Goal: Task Accomplishment & Management: Complete application form

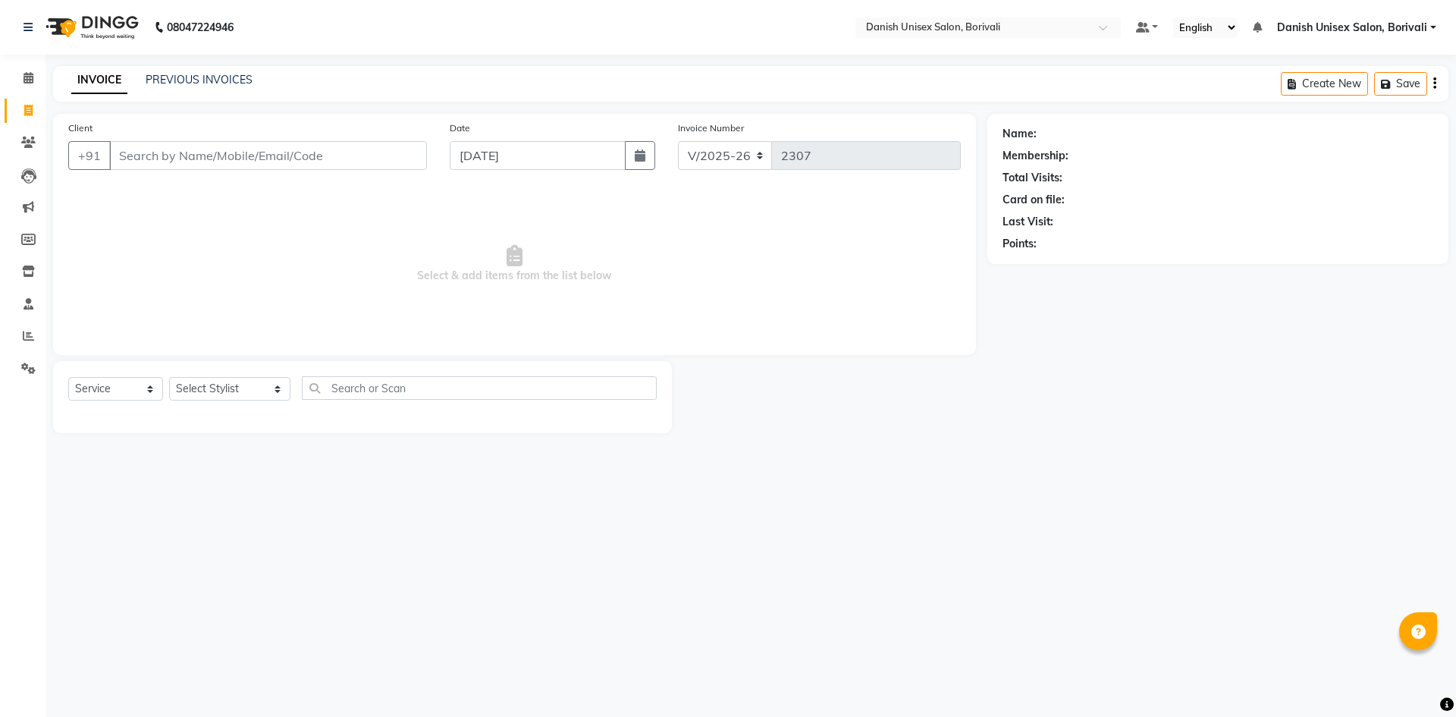
select select "7068"
select select "service"
click at [27, 72] on icon at bounding box center [29, 77] width 10 height 11
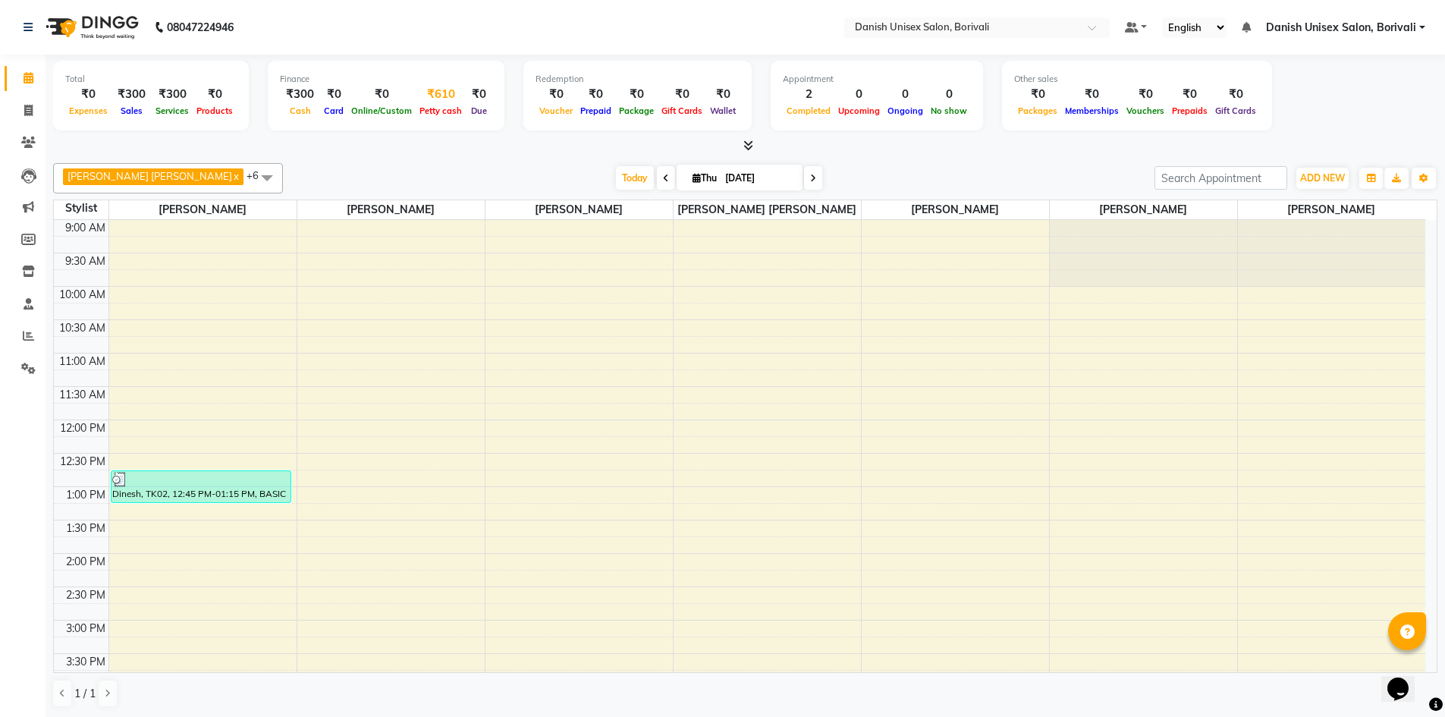
click at [434, 104] on div "Petty cash" at bounding box center [441, 110] width 50 height 16
click at [1307, 174] on span "ADD NEW" at bounding box center [1322, 177] width 45 height 11
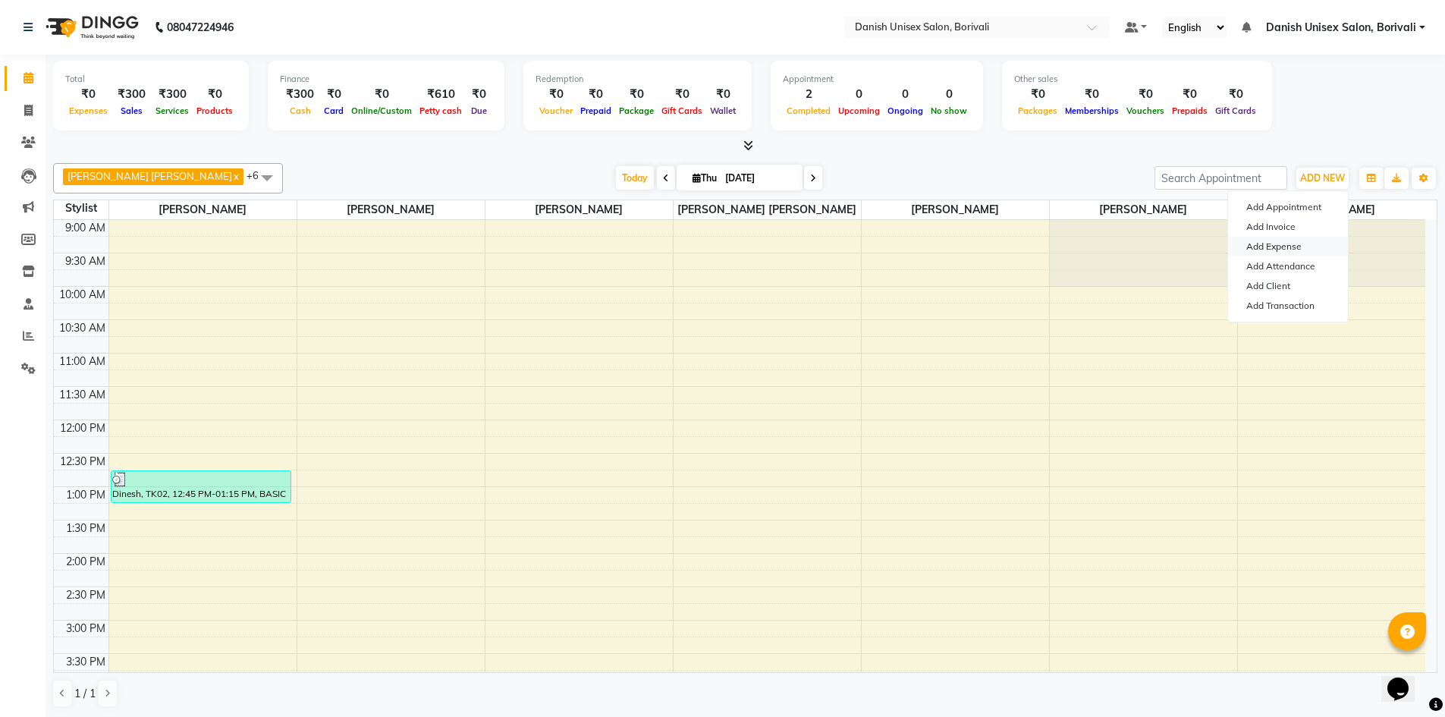
click at [1298, 242] on link "Add Expense" at bounding box center [1288, 247] width 120 height 20
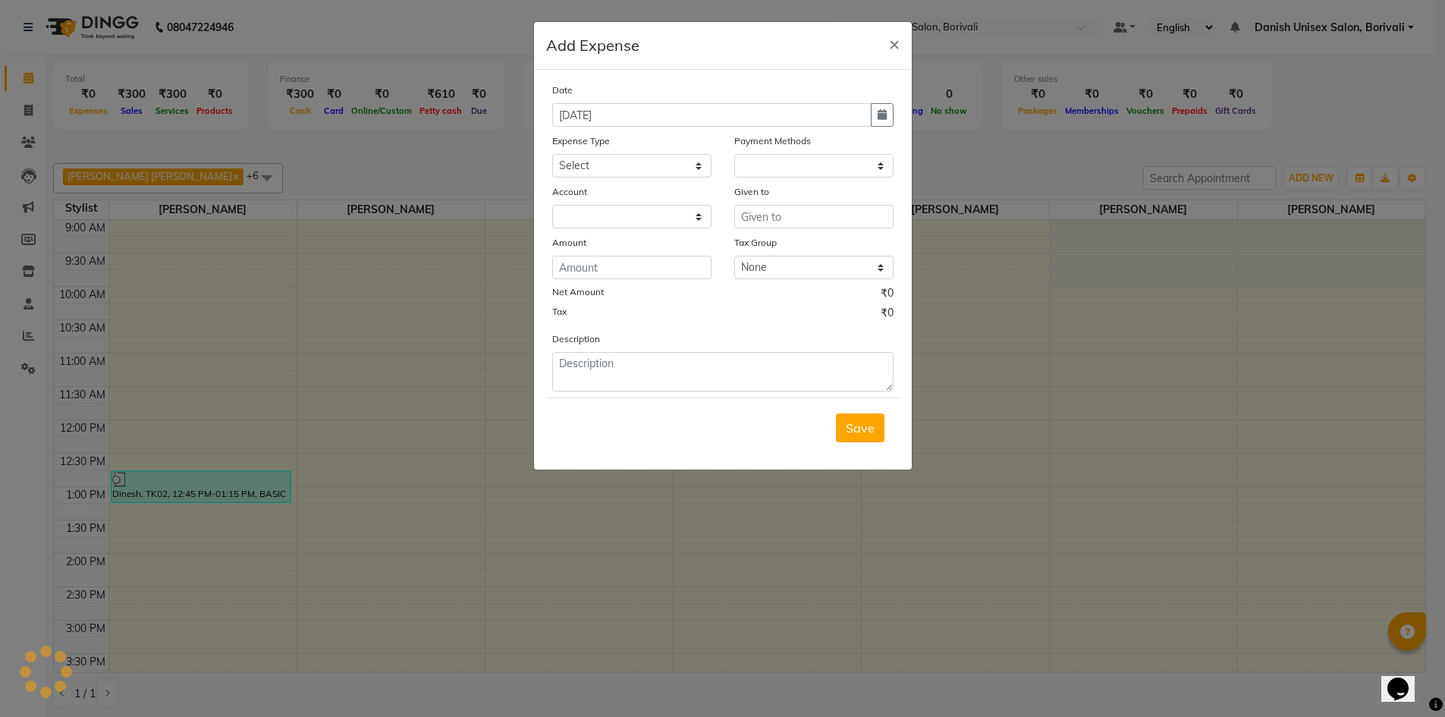
select select "1"
select select "6139"
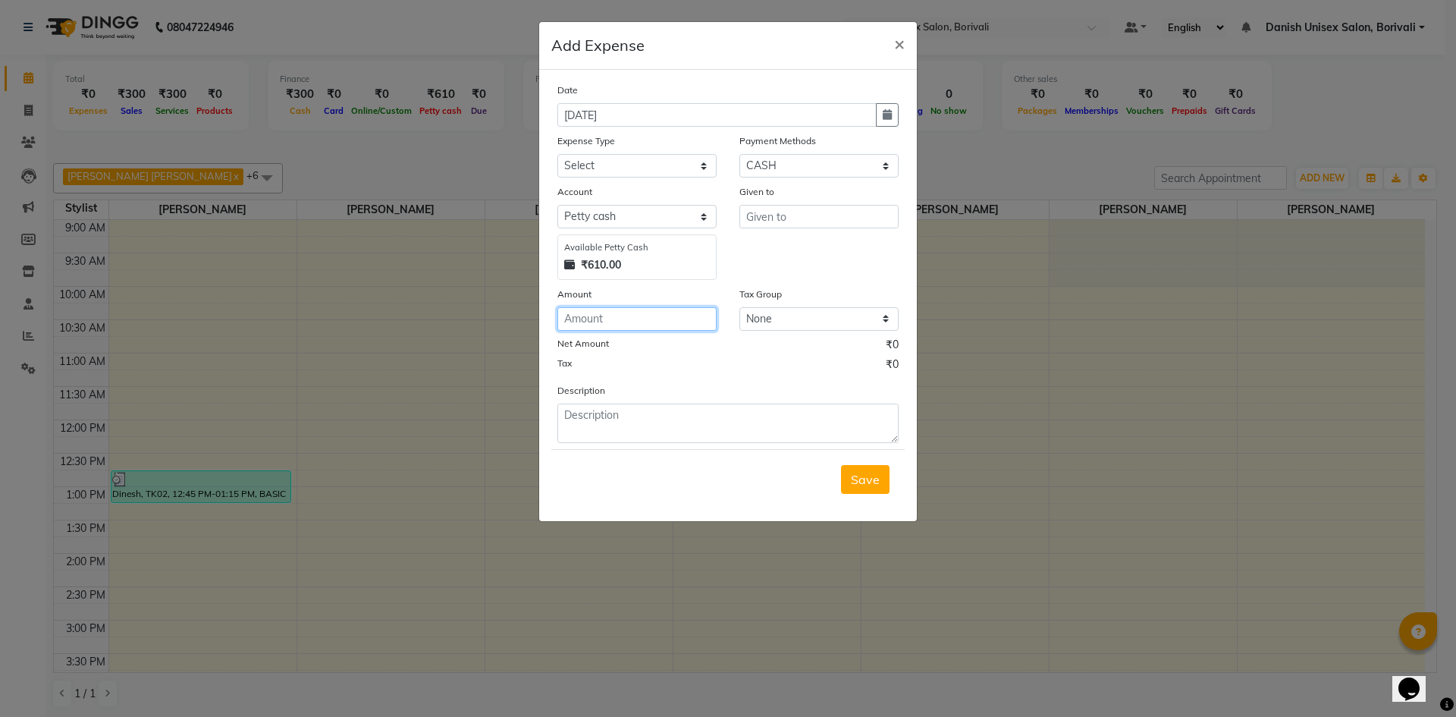
click at [664, 321] on input "number" at bounding box center [636, 319] width 159 height 24
type input "50"
click at [619, 164] on select "Select Advance Salary Bank charges Car maintenance Cash transfer to bank Cash t…" at bounding box center [636, 166] width 159 height 24
select select "16"
click at [557, 154] on select "Select Advance Salary Bank charges Car maintenance Cash transfer to bank Cash t…" at bounding box center [636, 166] width 159 height 24
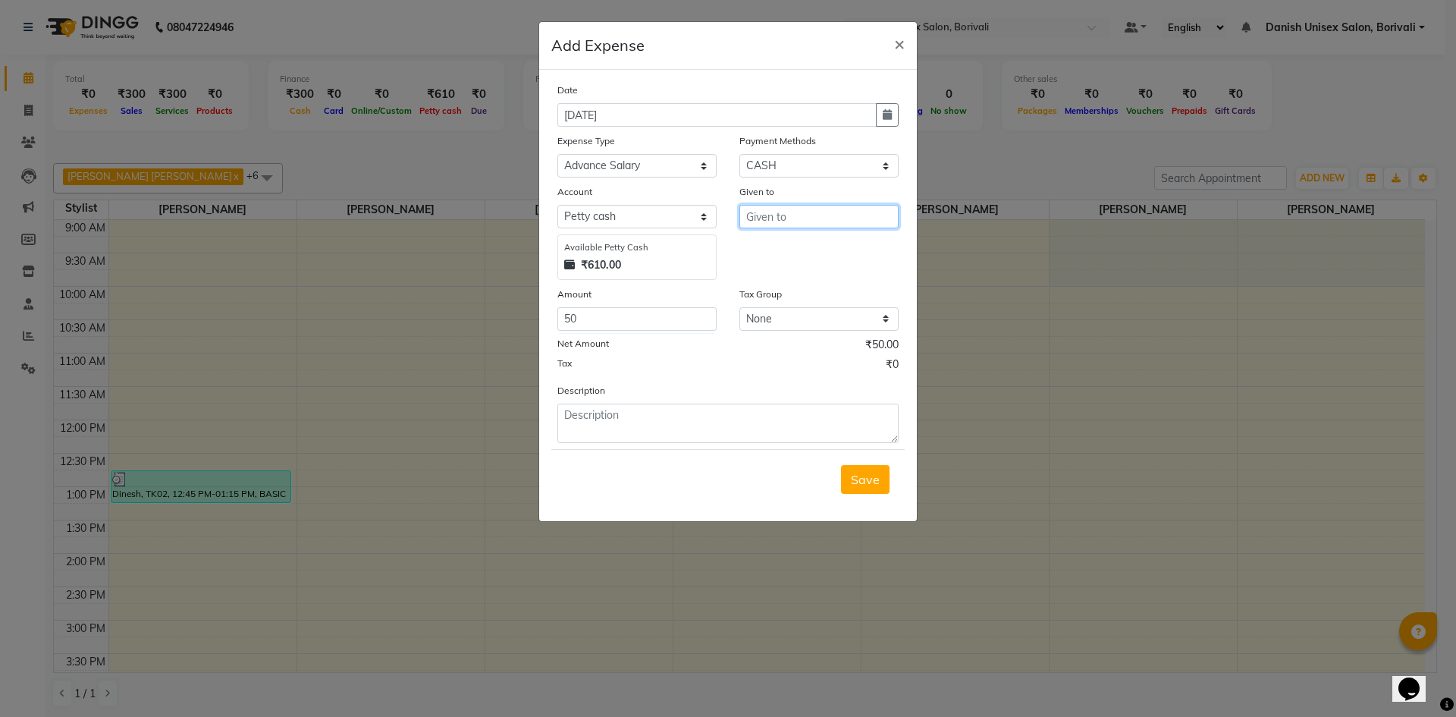
click at [849, 223] on input "text" at bounding box center [819, 217] width 159 height 24
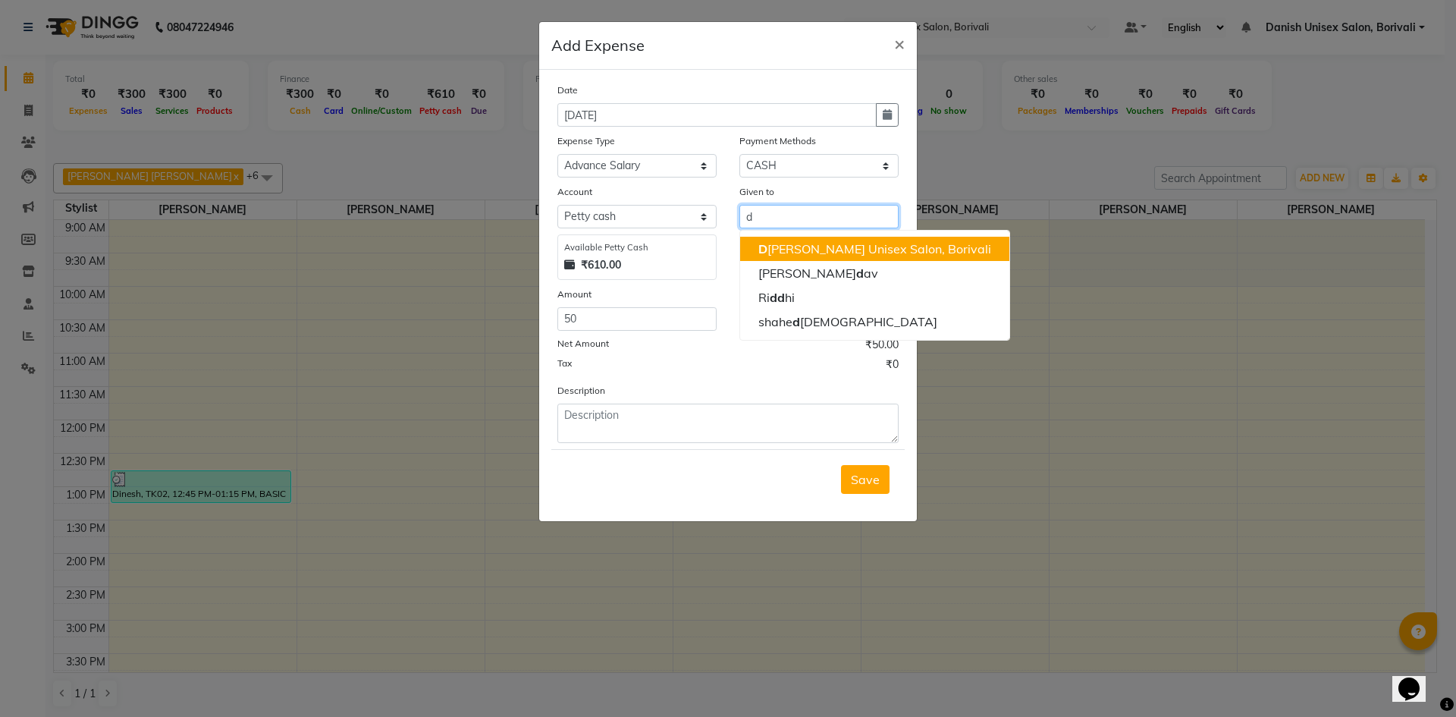
click at [832, 247] on ngb-highlight "D anish Unisex Salon, Borivali" at bounding box center [874, 248] width 233 height 15
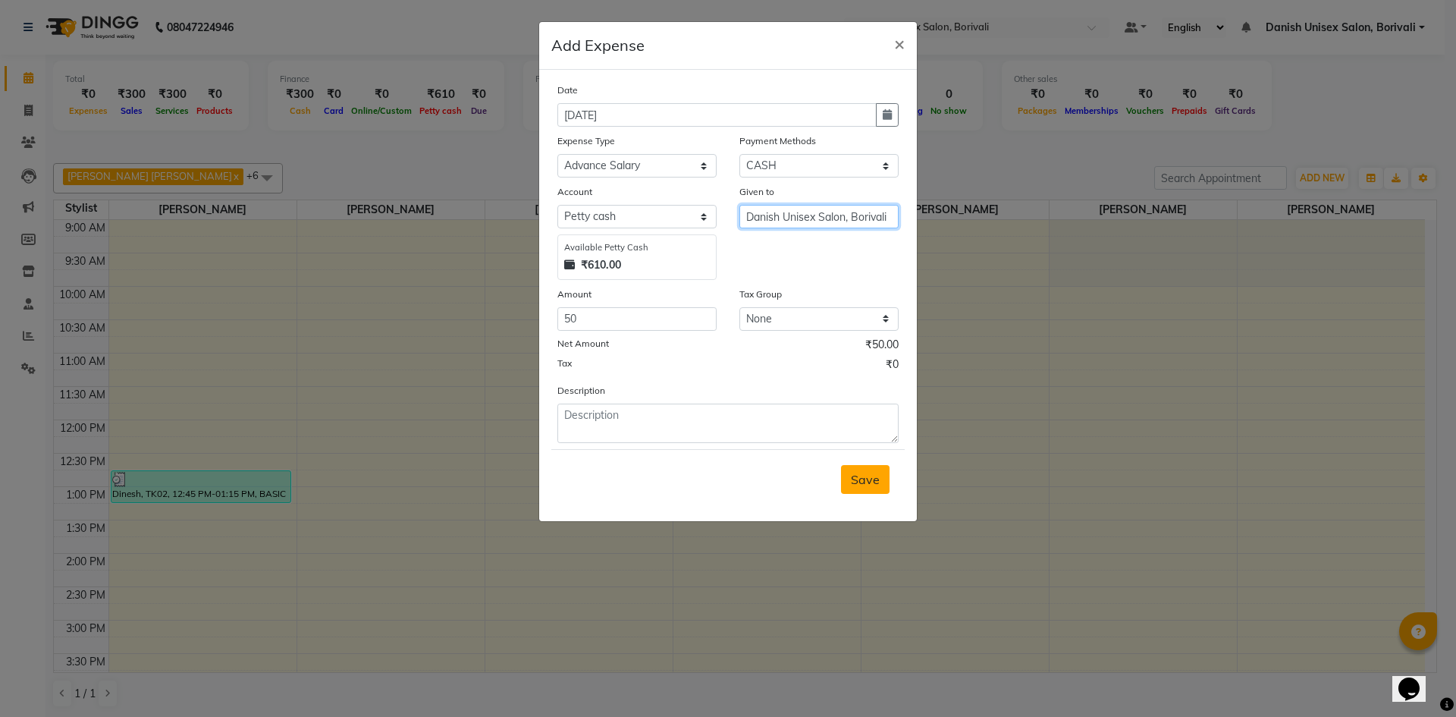
type input "Danish Unisex Salon, Borivali"
click at [881, 482] on button "Save" at bounding box center [865, 479] width 49 height 29
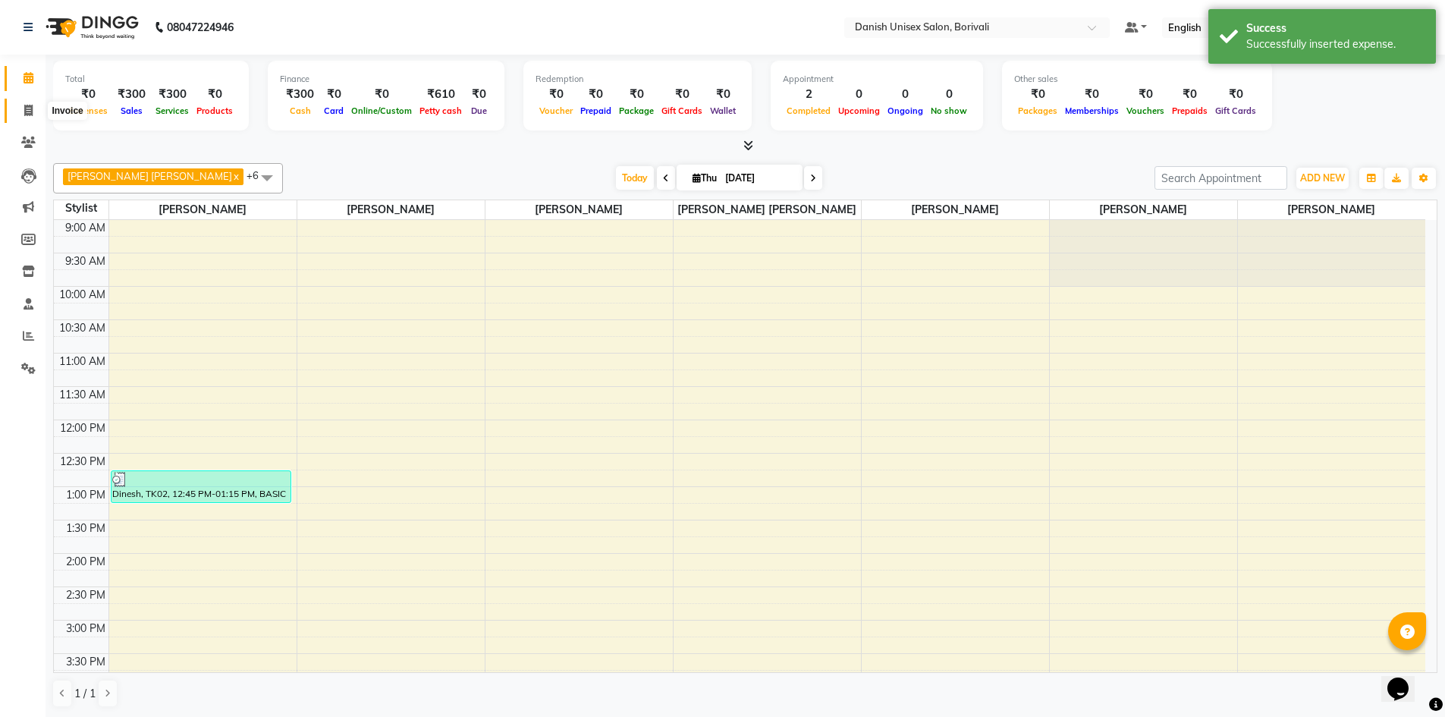
click at [22, 110] on span at bounding box center [28, 110] width 27 height 17
select select "service"
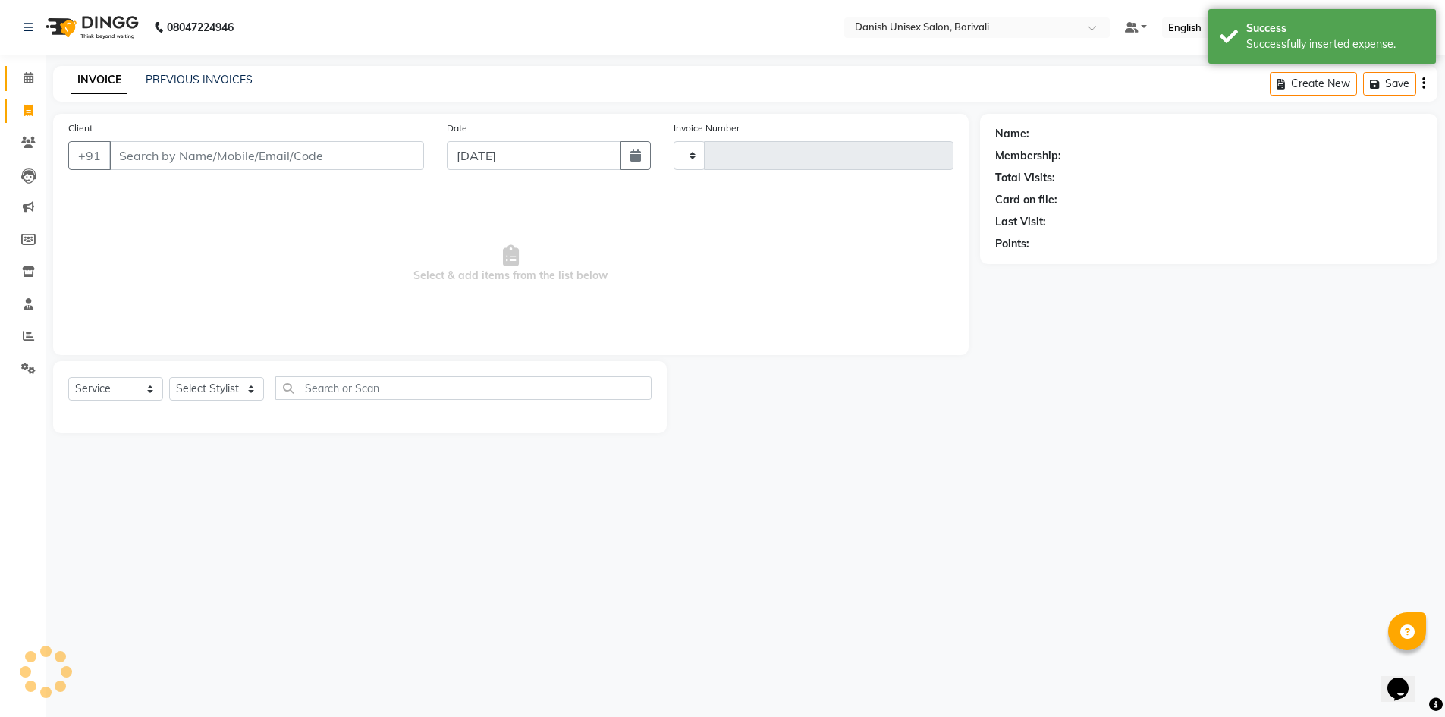
type input "2307"
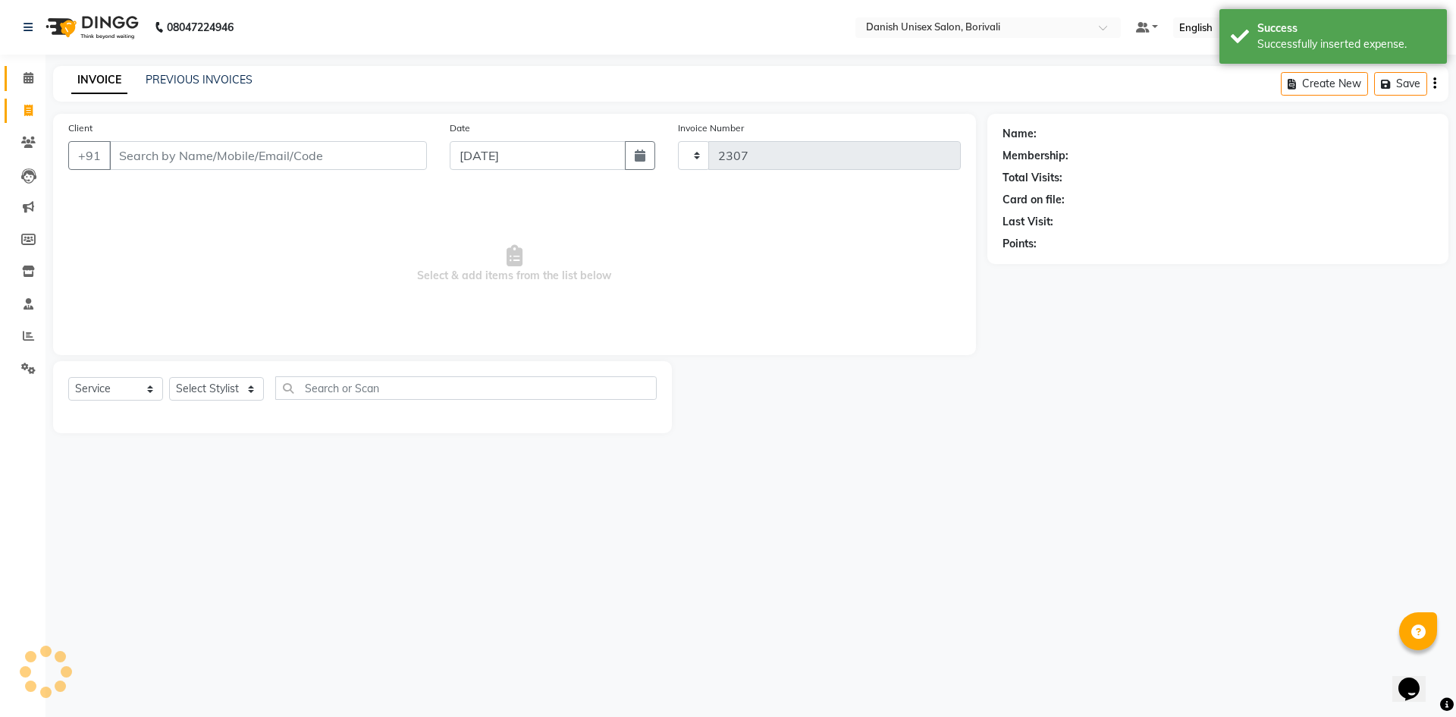
select select "7068"
click at [29, 75] on icon at bounding box center [29, 77] width 10 height 11
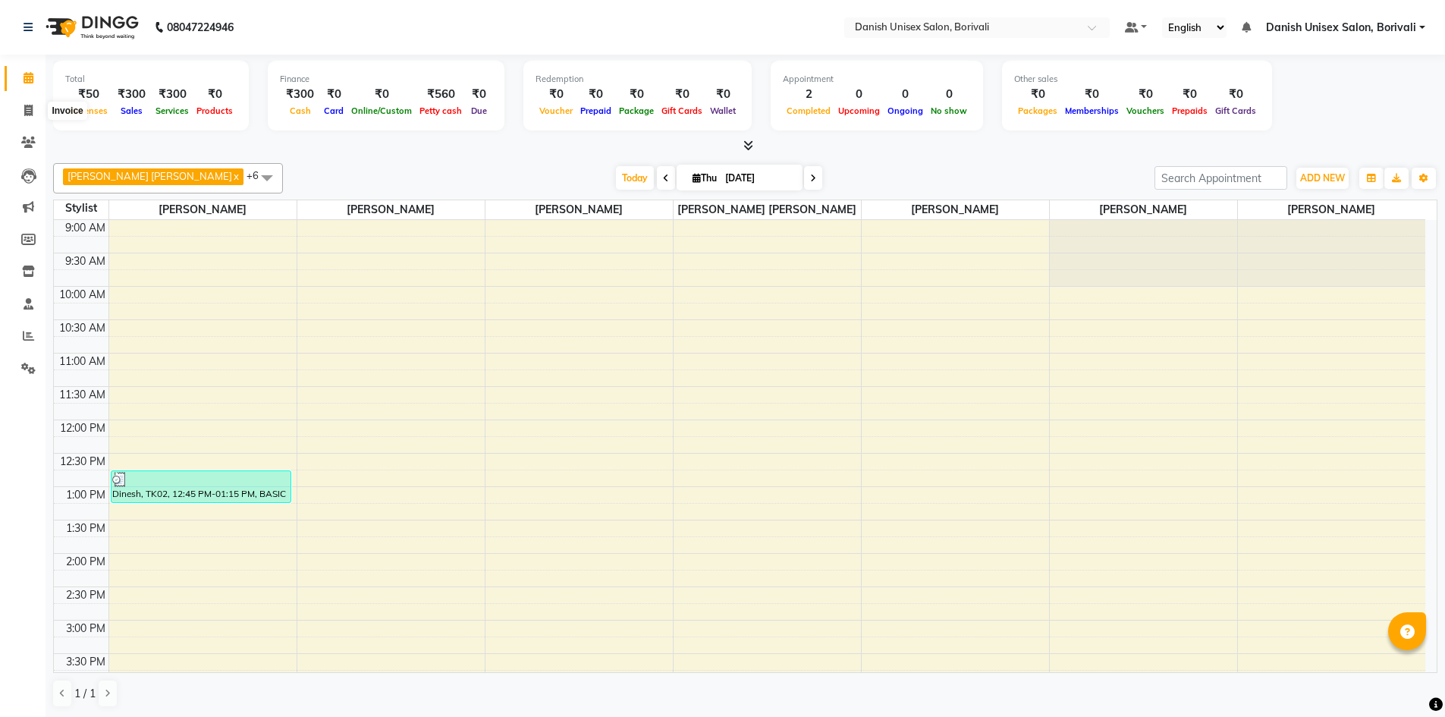
click at [25, 105] on icon at bounding box center [28, 110] width 8 height 11
select select "7068"
select select "service"
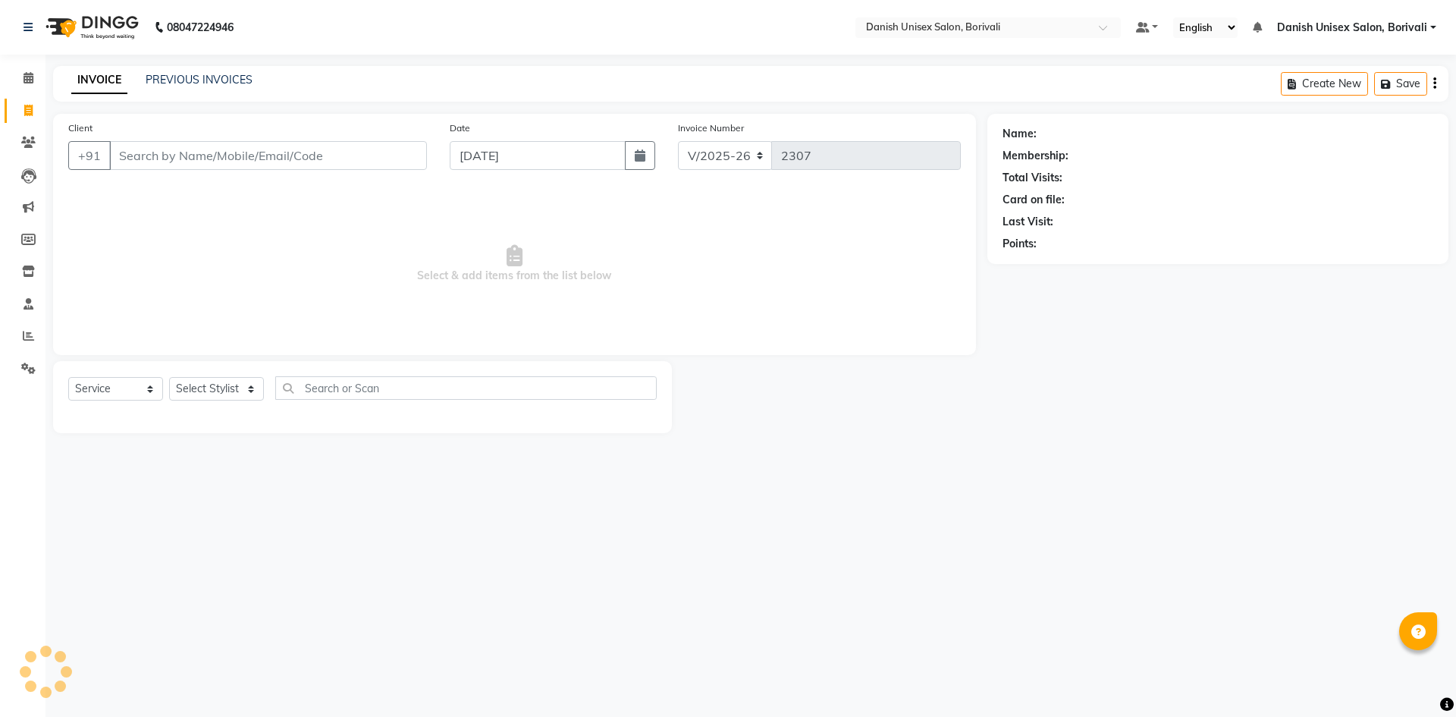
click at [121, 153] on input "Client" at bounding box center [268, 155] width 318 height 29
type input "9"
type input "8"
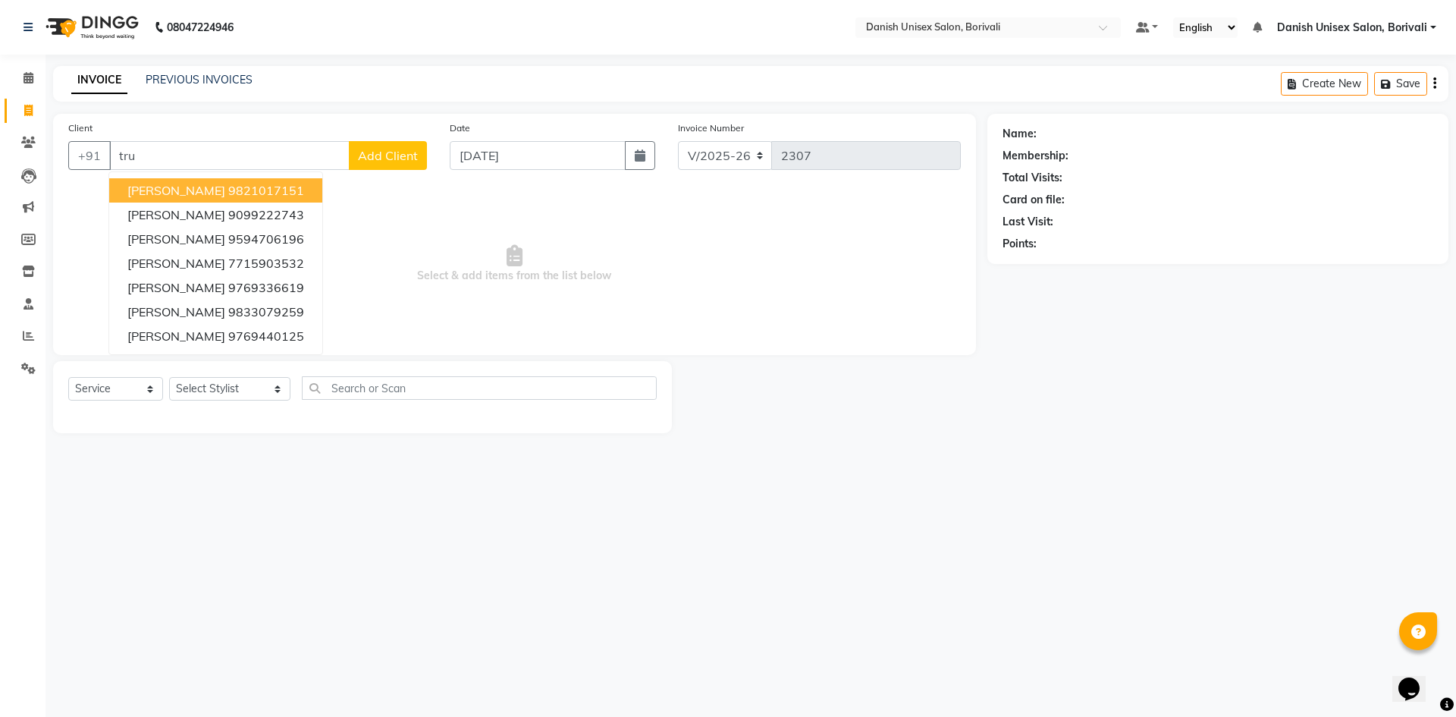
click at [228, 186] on ngb-highlight "9821017151" at bounding box center [266, 190] width 76 height 15
type input "9821017151"
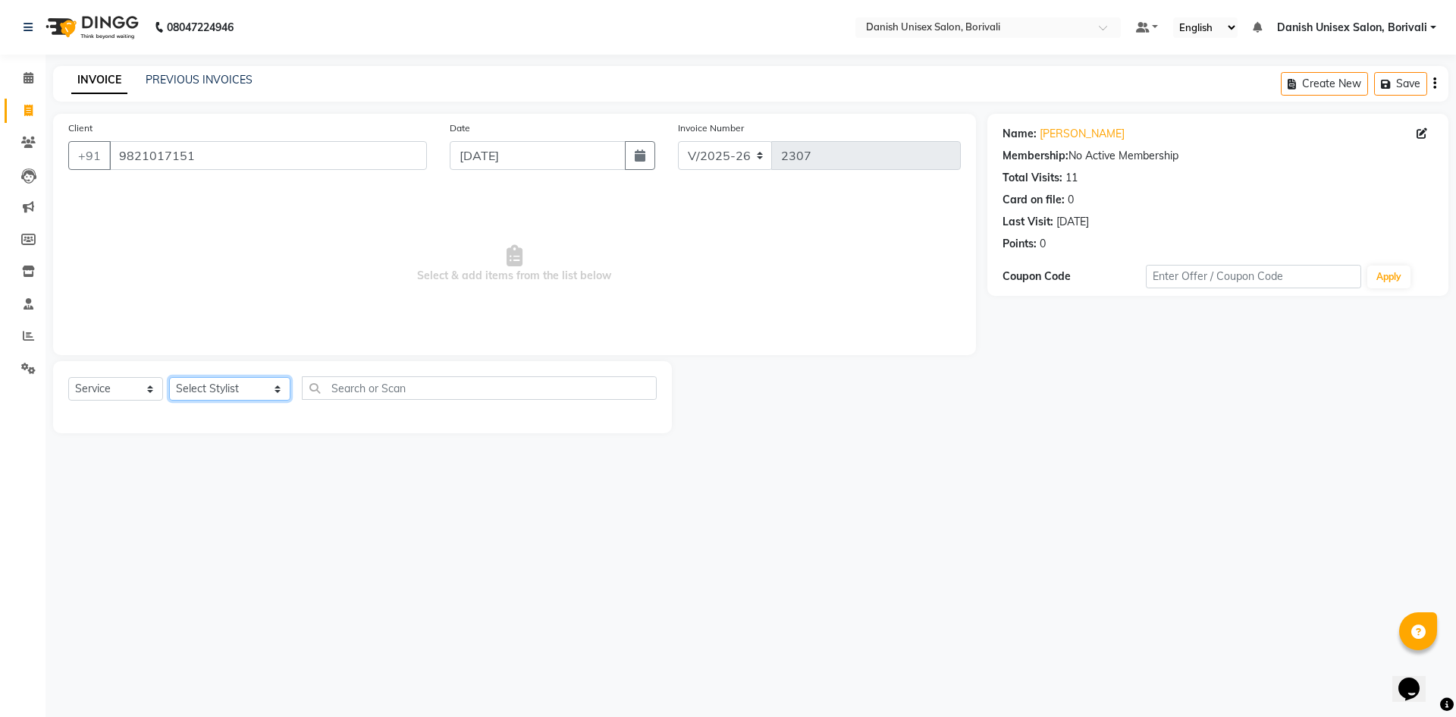
click at [225, 398] on select "Select Stylist [PERSON_NAME] Bheem [PERSON_NAME] Danish Unisex Salon, [PERSON_N…" at bounding box center [229, 389] width 121 height 24
select select "58926"
click at [169, 377] on select "Select Stylist [PERSON_NAME] Bheem [PERSON_NAME] Danish Unisex Salon, [PERSON_N…" at bounding box center [229, 389] width 121 height 24
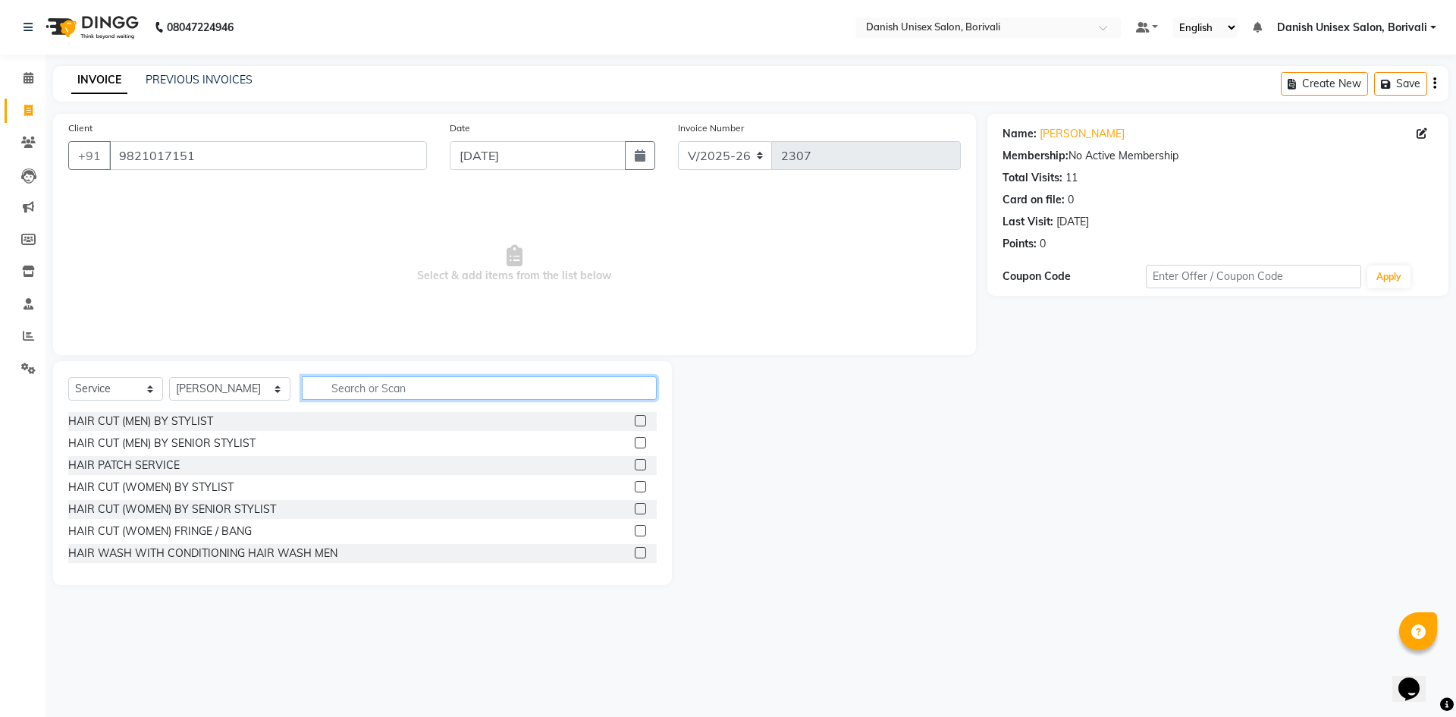
click at [363, 388] on input "text" at bounding box center [479, 388] width 355 height 24
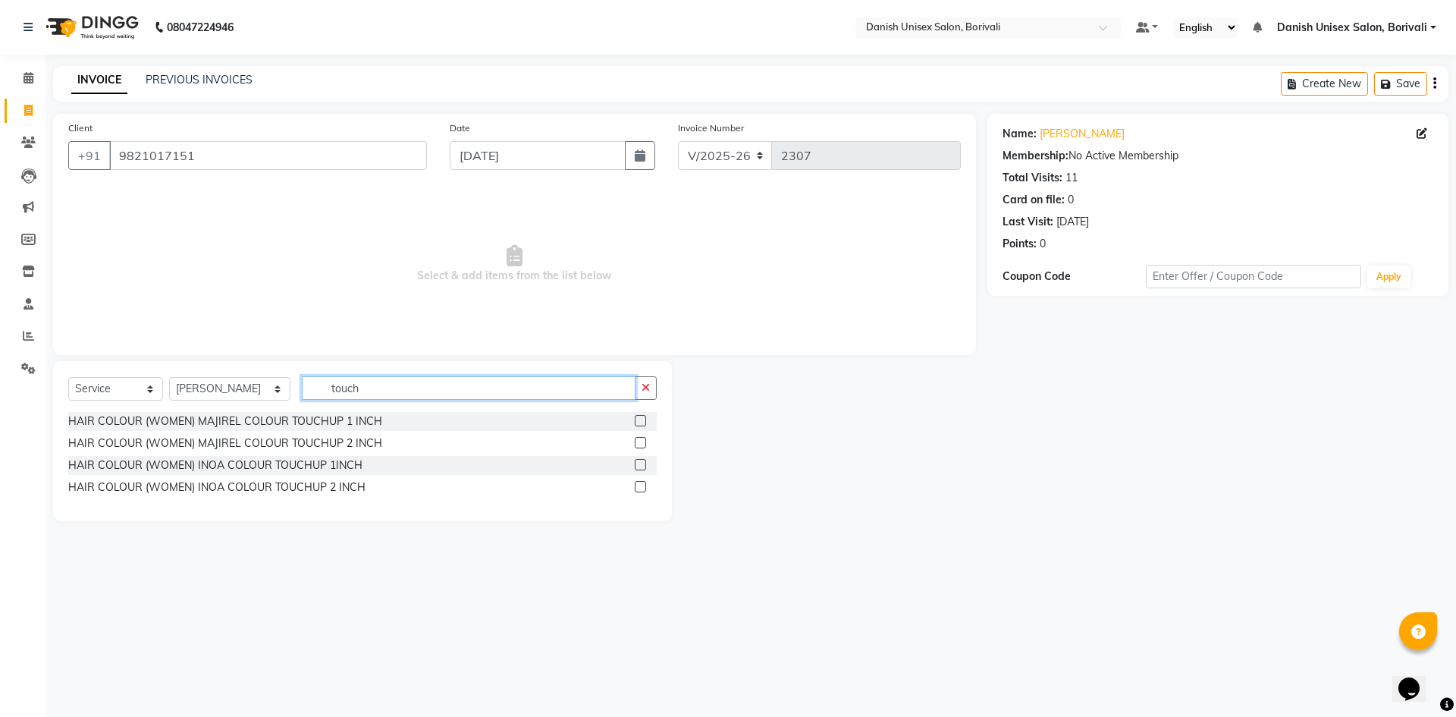
type input "touch"
click at [639, 444] on label at bounding box center [640, 442] width 11 height 11
click at [639, 444] on input "checkbox" at bounding box center [640, 443] width 10 height 10
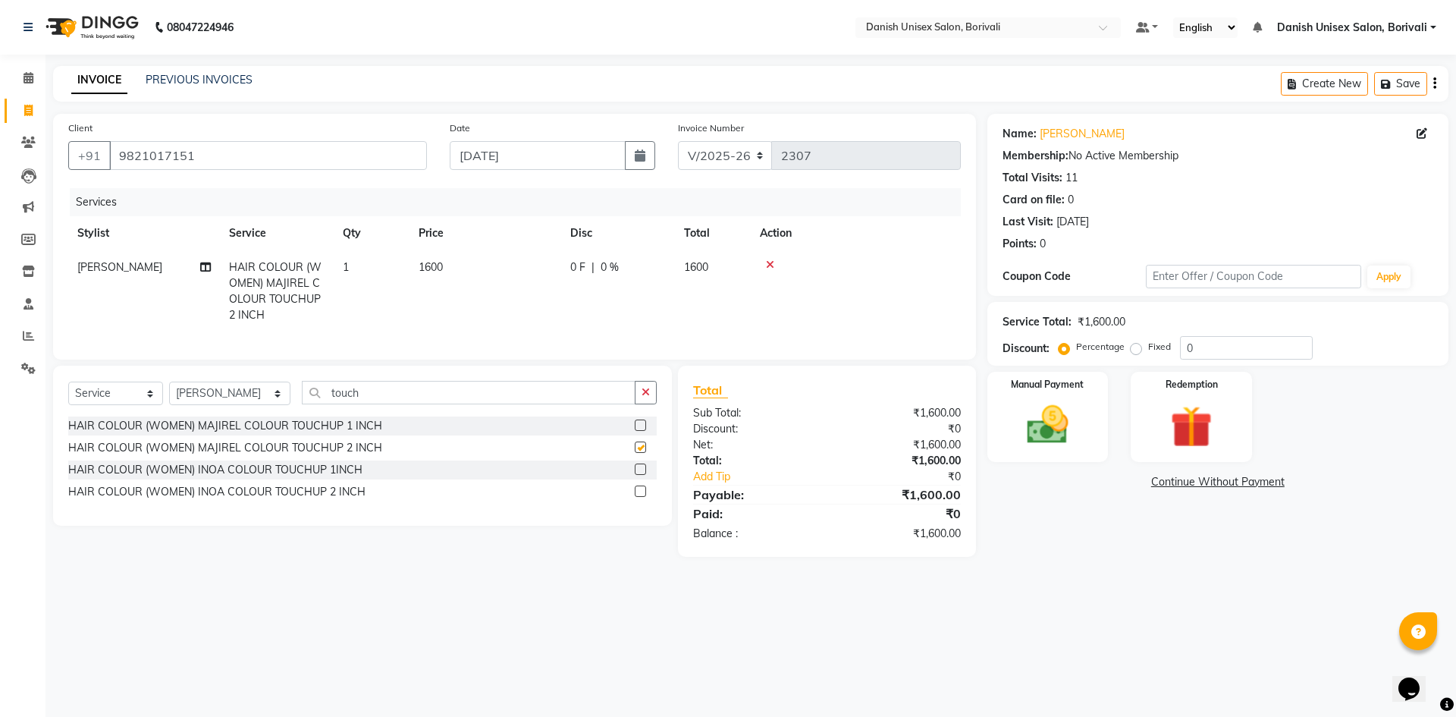
checkbox input "false"
click at [638, 431] on label at bounding box center [640, 424] width 11 height 11
click at [638, 431] on input "checkbox" at bounding box center [640, 426] width 10 height 10
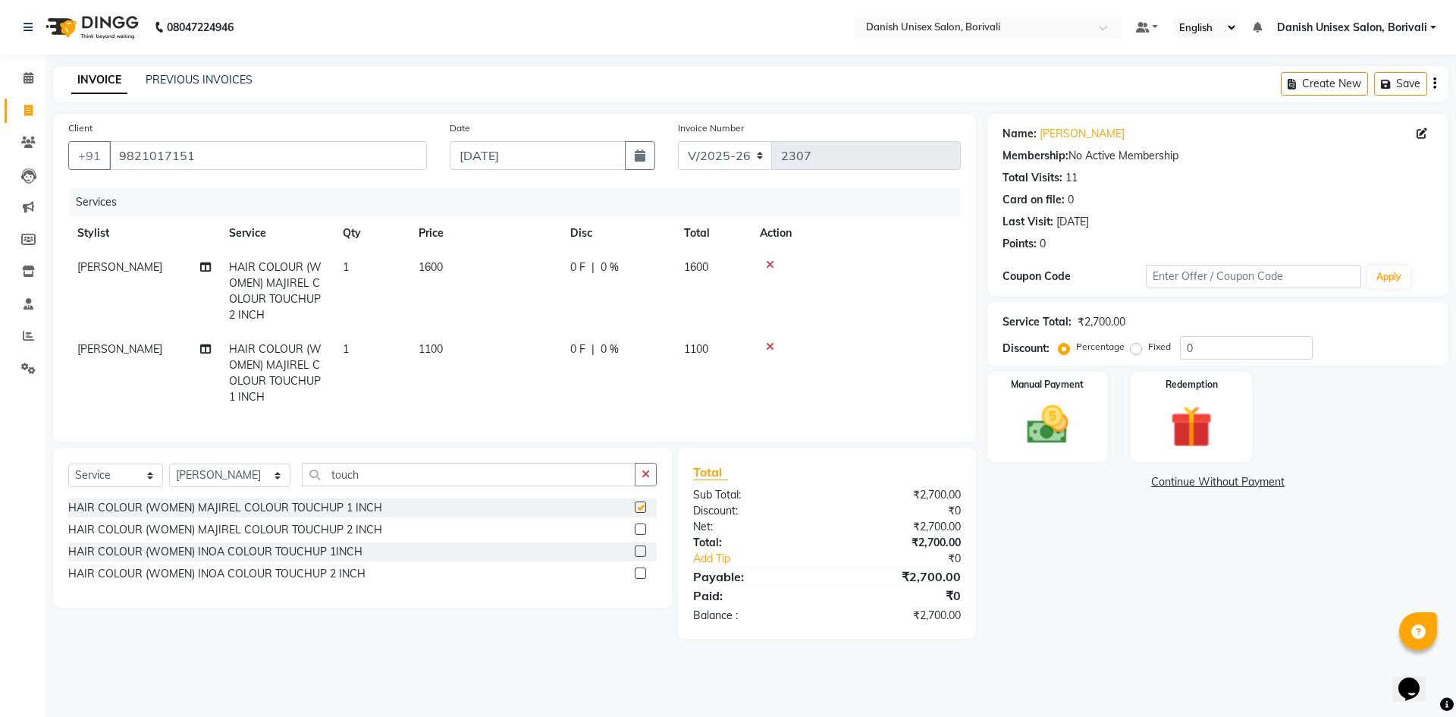
checkbox input "false"
click at [771, 344] on icon at bounding box center [770, 346] width 8 height 11
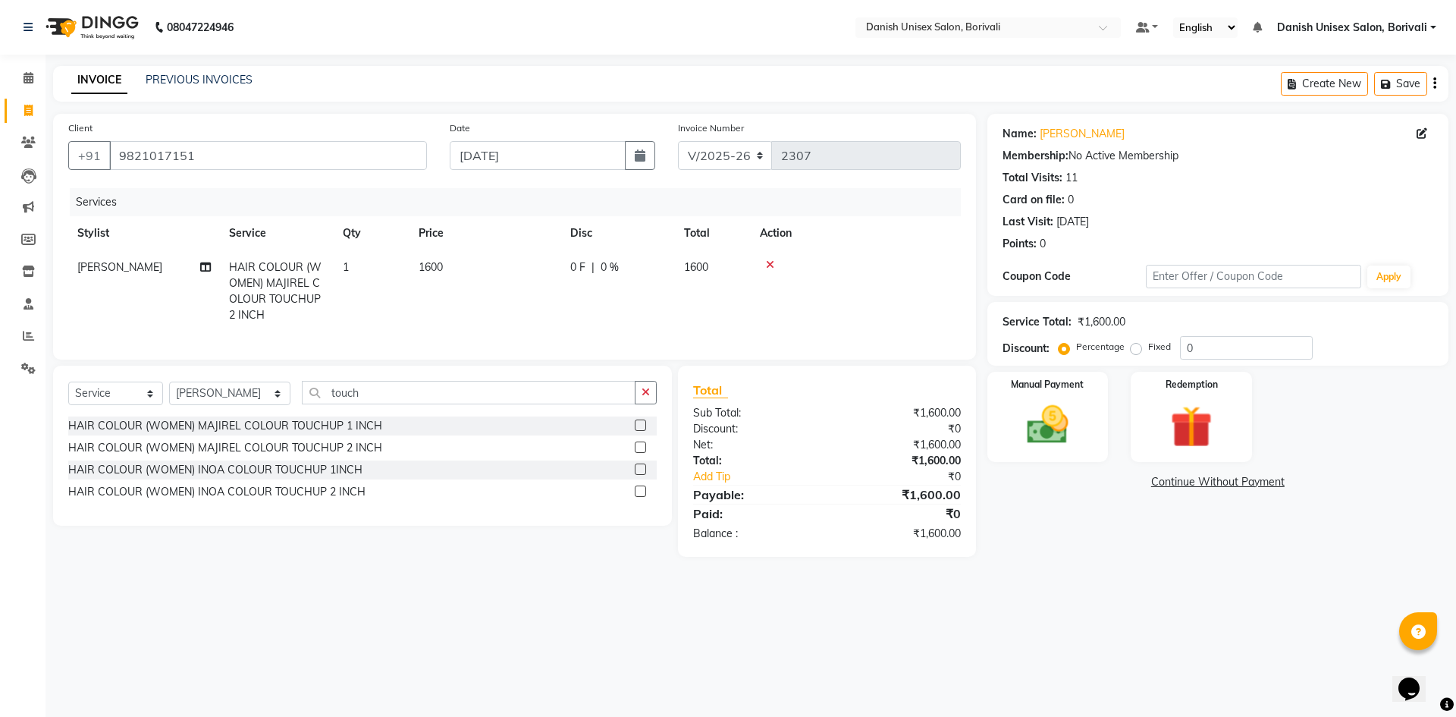
click at [770, 262] on icon at bounding box center [770, 264] width 8 height 11
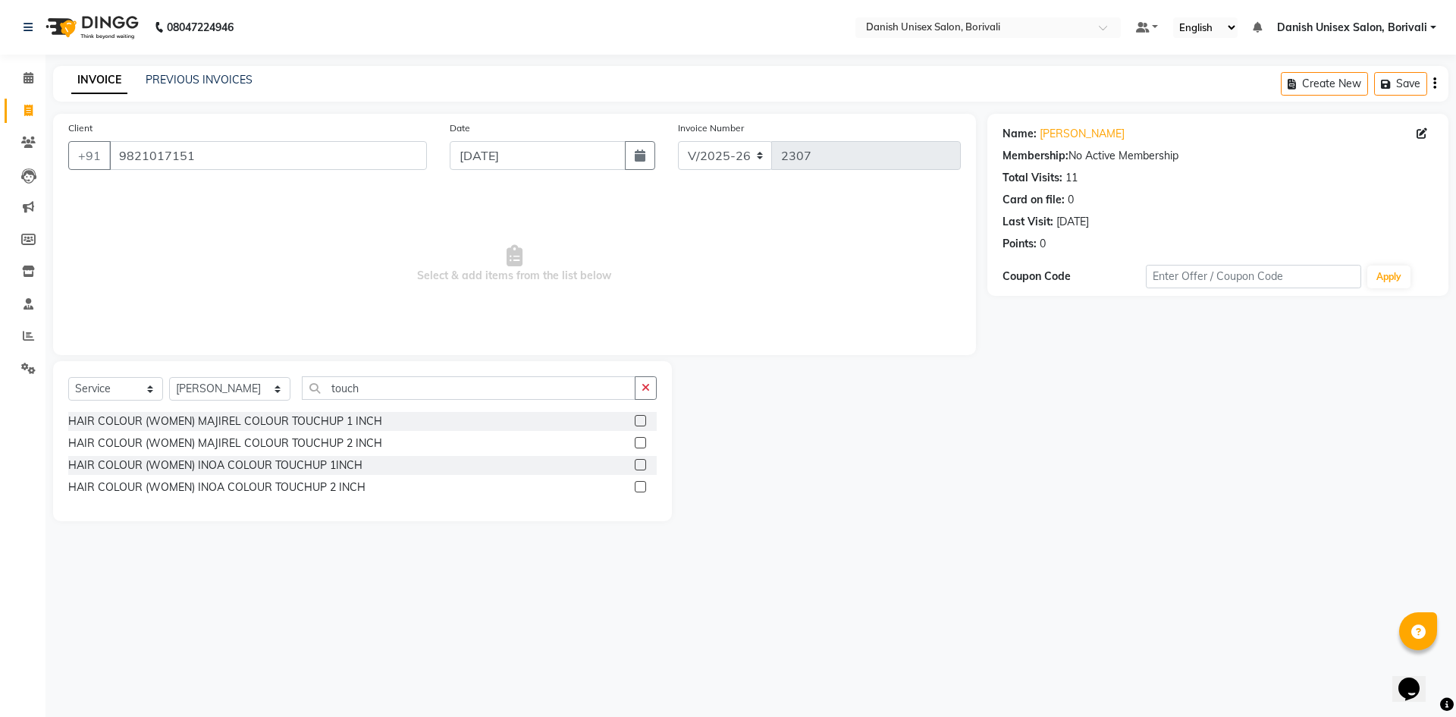
click at [642, 463] on label at bounding box center [640, 464] width 11 height 11
click at [642, 463] on input "checkbox" at bounding box center [640, 465] width 10 height 10
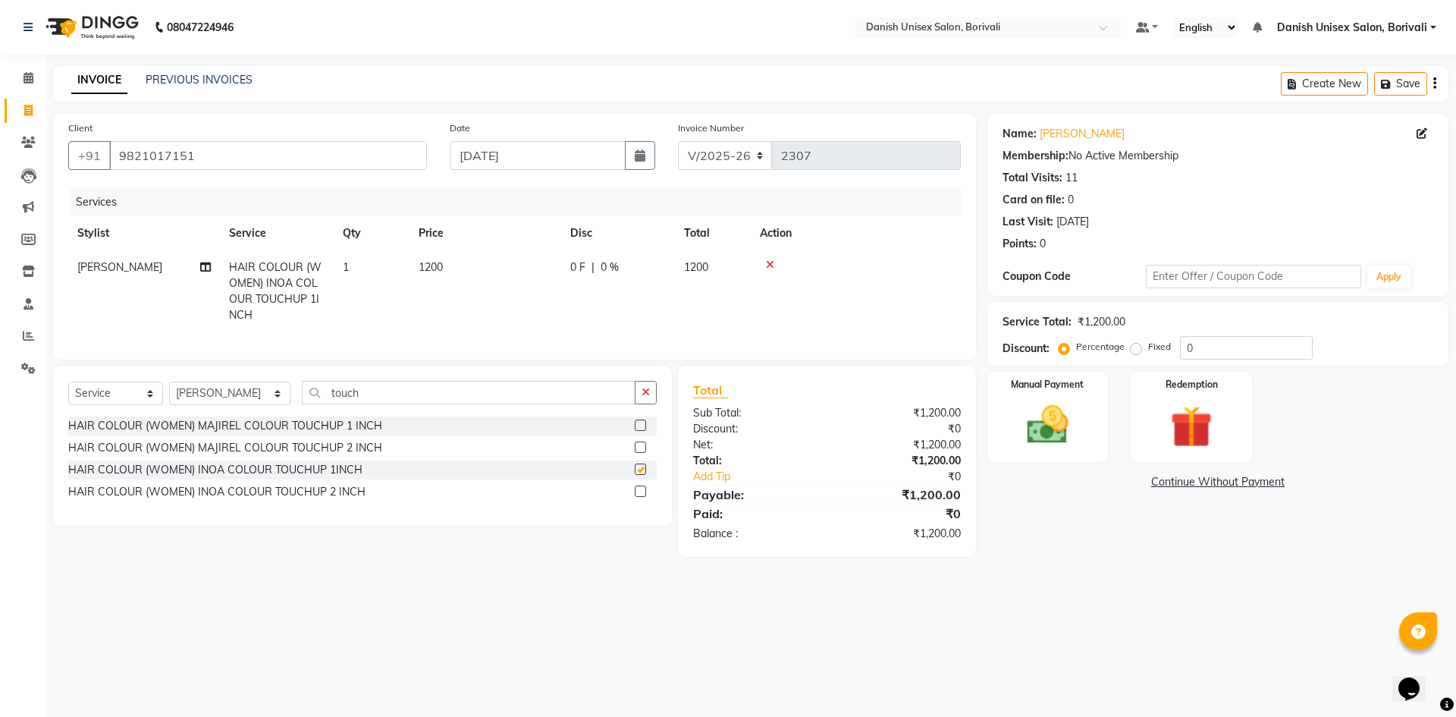
checkbox input "false"
click at [218, 397] on select "Select Stylist [PERSON_NAME] Bheem [PERSON_NAME] Danish Unisex Salon, [PERSON_N…" at bounding box center [229, 394] width 121 height 24
select select "58928"
click at [169, 393] on select "Select Stylist [PERSON_NAME] Bheem [PERSON_NAME] Danish Unisex Salon, [PERSON_N…" at bounding box center [229, 394] width 121 height 24
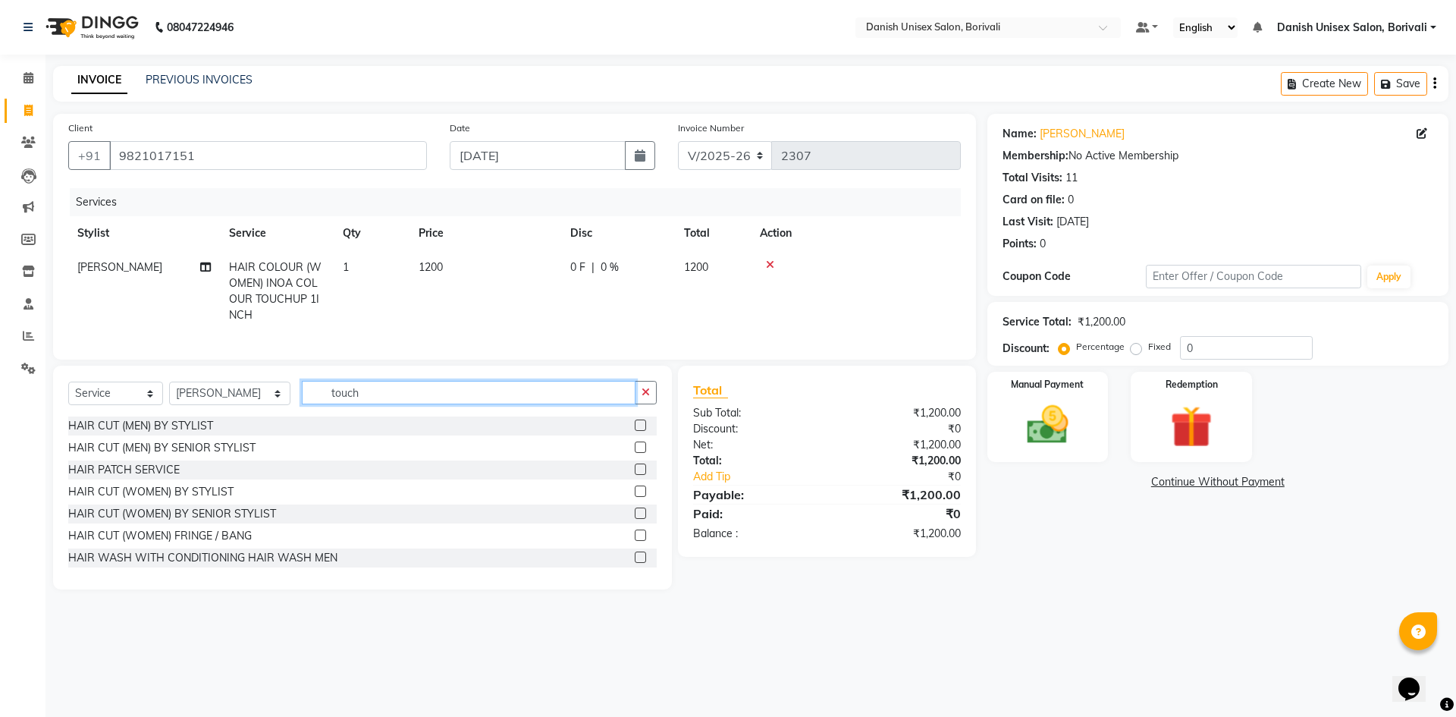
click at [389, 404] on input "touch" at bounding box center [469, 393] width 334 height 24
type input "t"
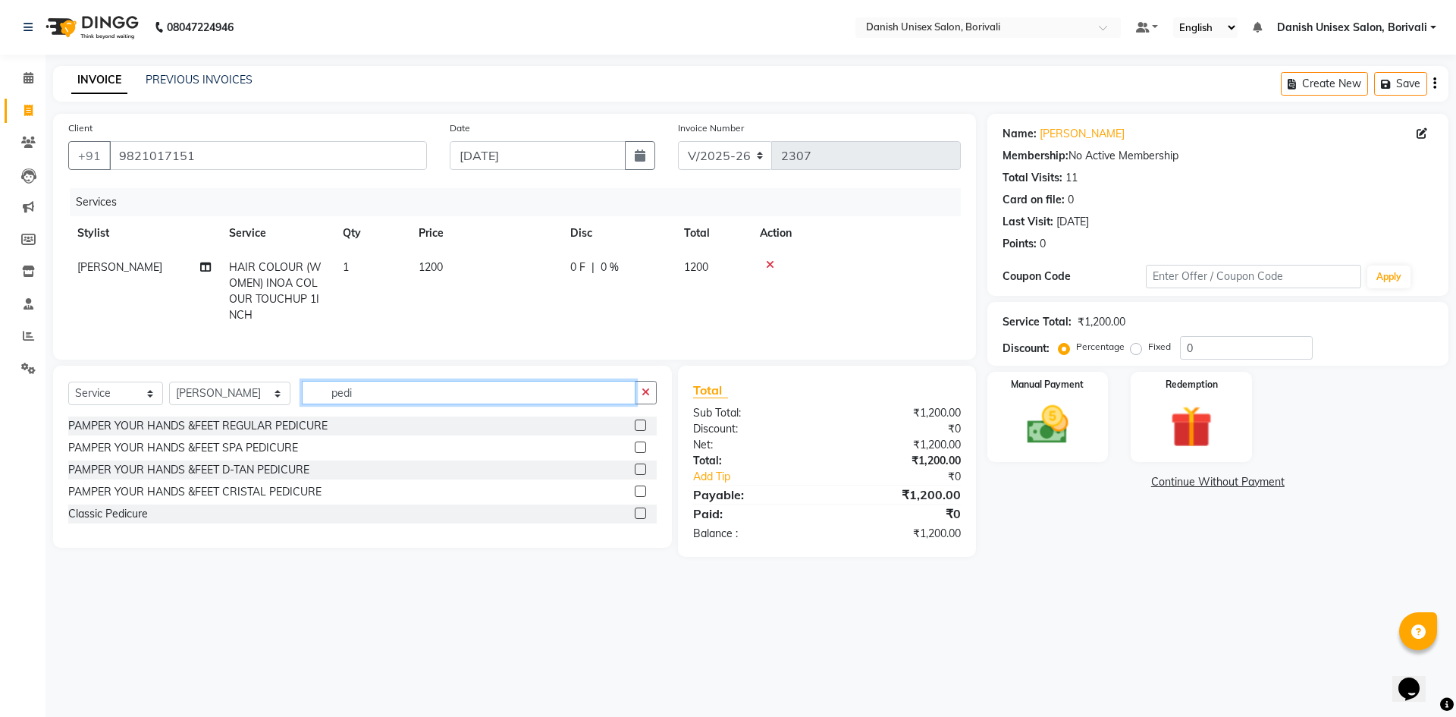
type input "pedi"
click at [640, 431] on label at bounding box center [640, 424] width 11 height 11
click at [640, 431] on input "checkbox" at bounding box center [640, 426] width 10 height 10
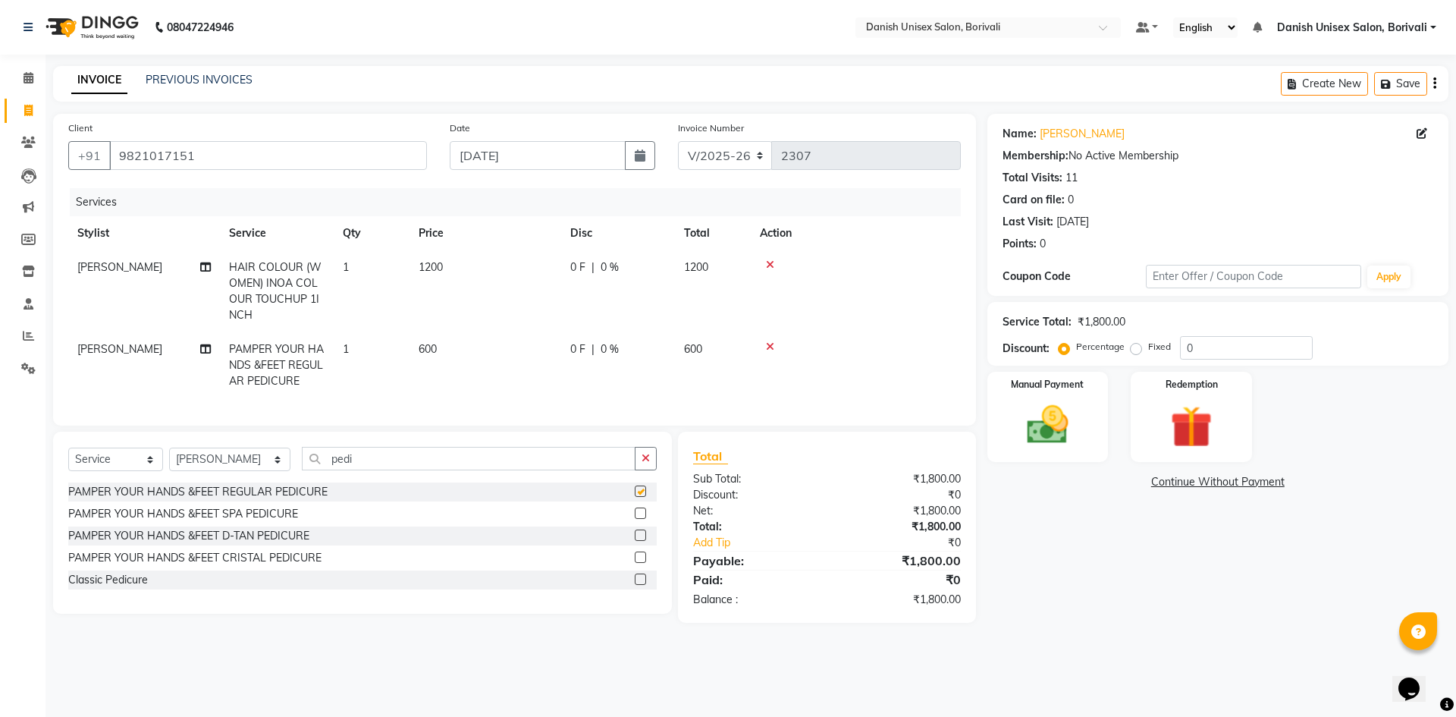
checkbox input "false"
click at [443, 470] on input "pedi" at bounding box center [469, 459] width 334 height 24
type input "p"
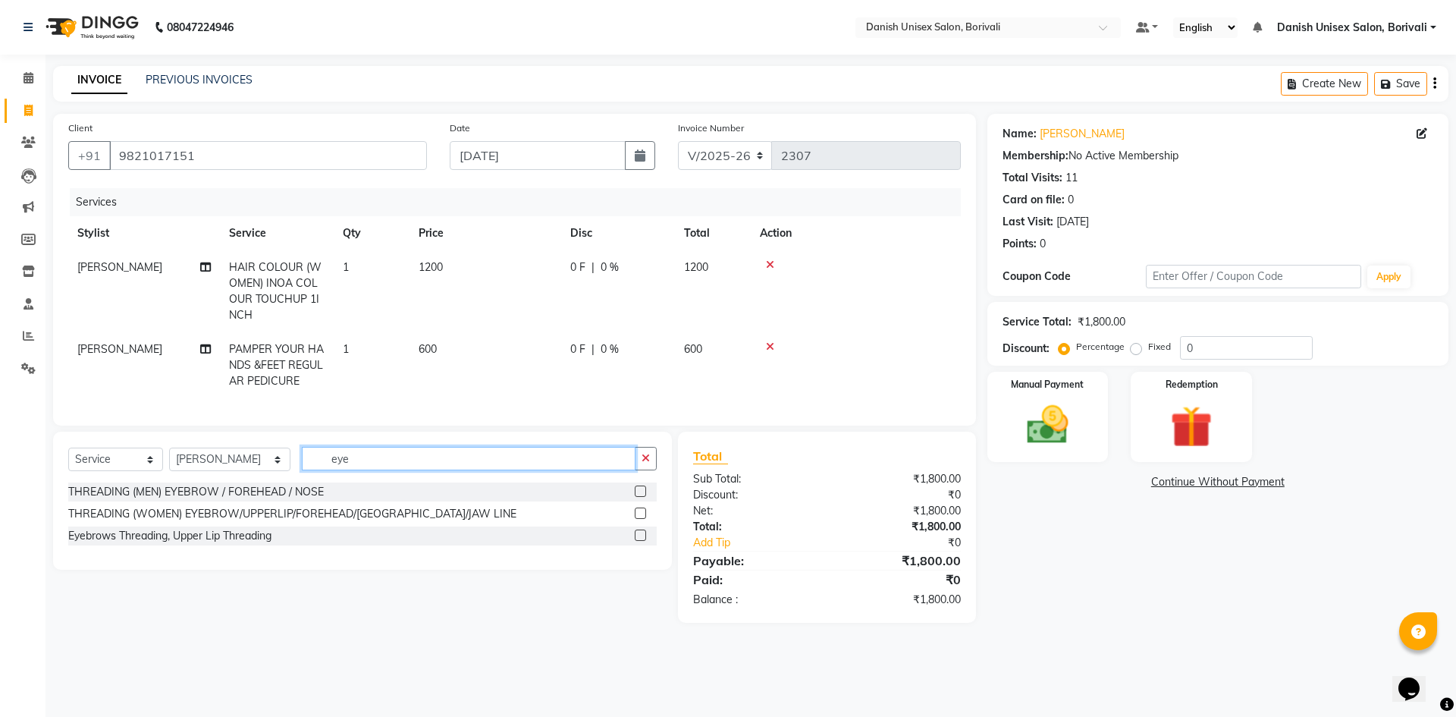
type input "eye"
click at [635, 497] on label at bounding box center [640, 490] width 11 height 11
click at [635, 497] on input "checkbox" at bounding box center [640, 492] width 10 height 10
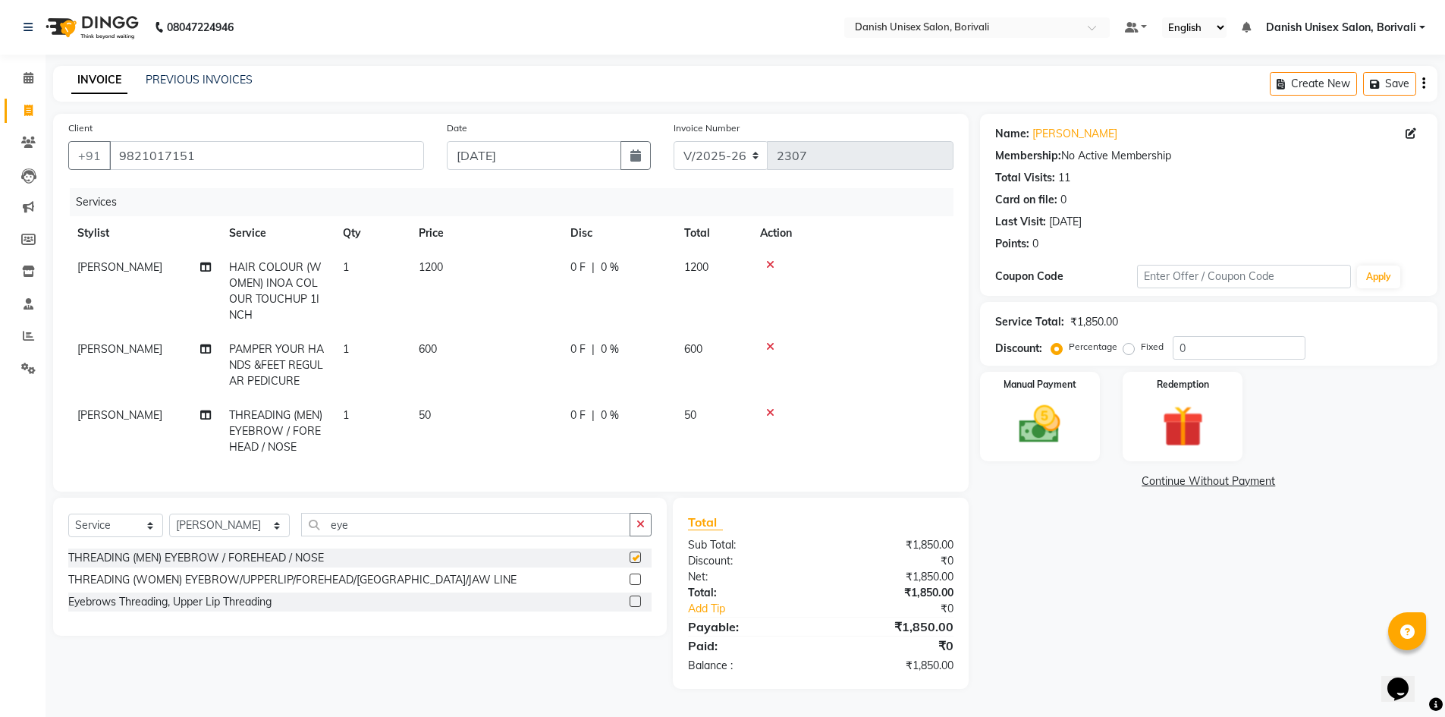
checkbox input "false"
click at [1052, 399] on div "Manual Payment" at bounding box center [1039, 416] width 125 height 93
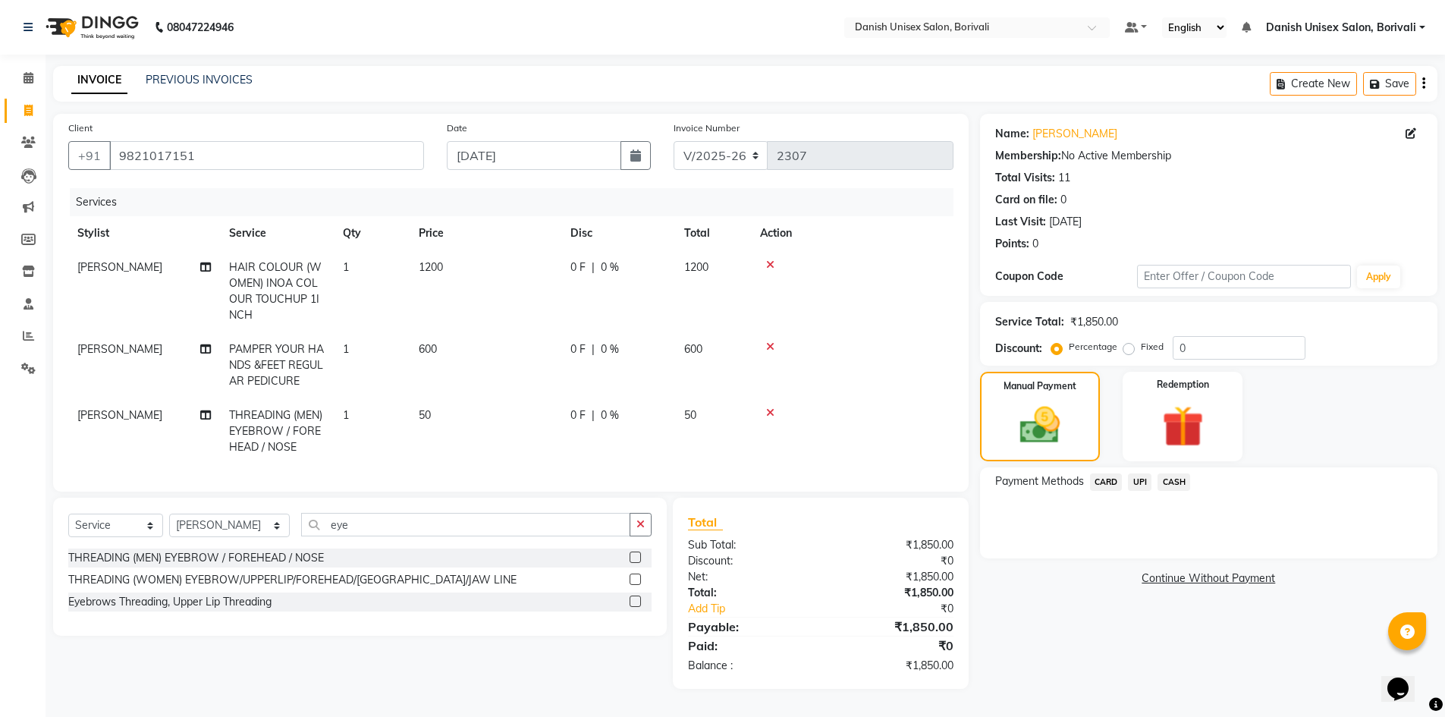
click at [1141, 482] on span "UPI" at bounding box center [1140, 481] width 24 height 17
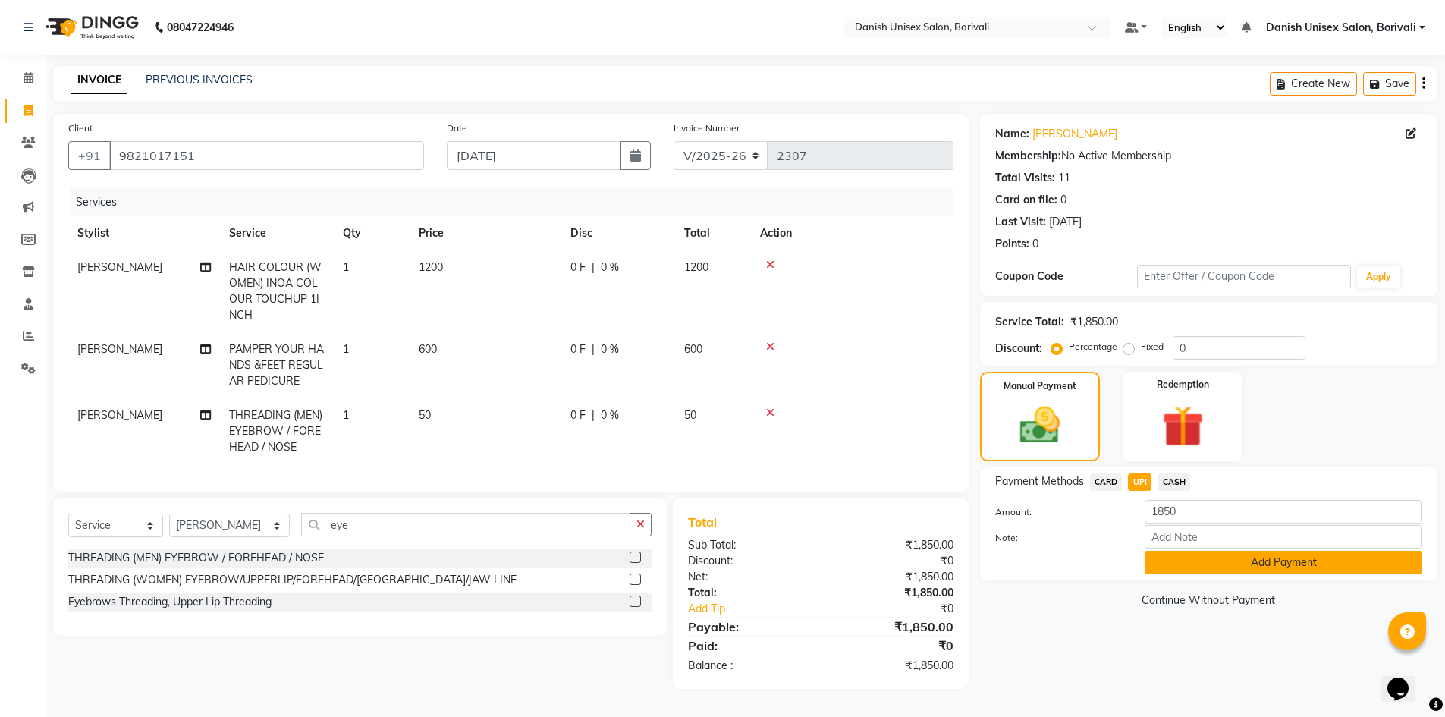
click at [1186, 562] on button "Add Payment" at bounding box center [1284, 563] width 278 height 24
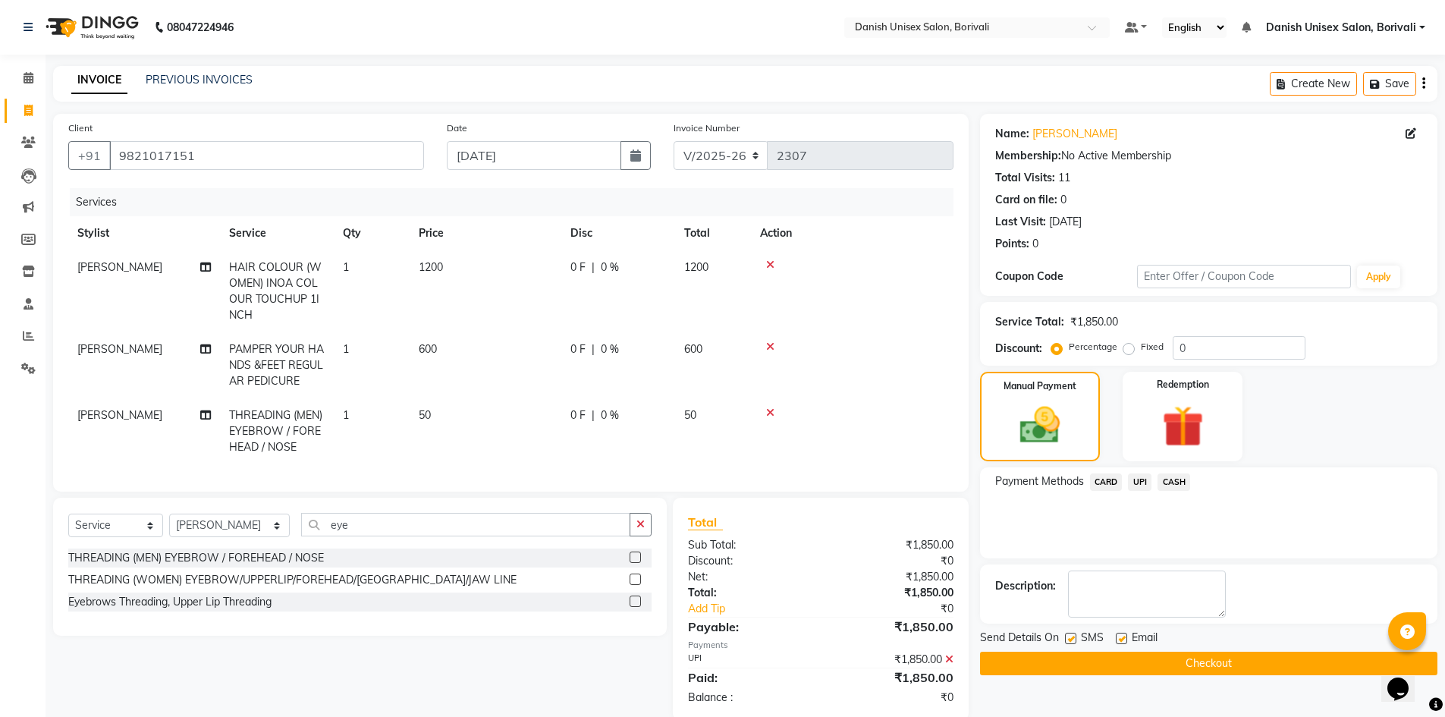
click at [1118, 671] on button "Checkout" at bounding box center [1208, 664] width 457 height 24
